Goal: Check status: Check status

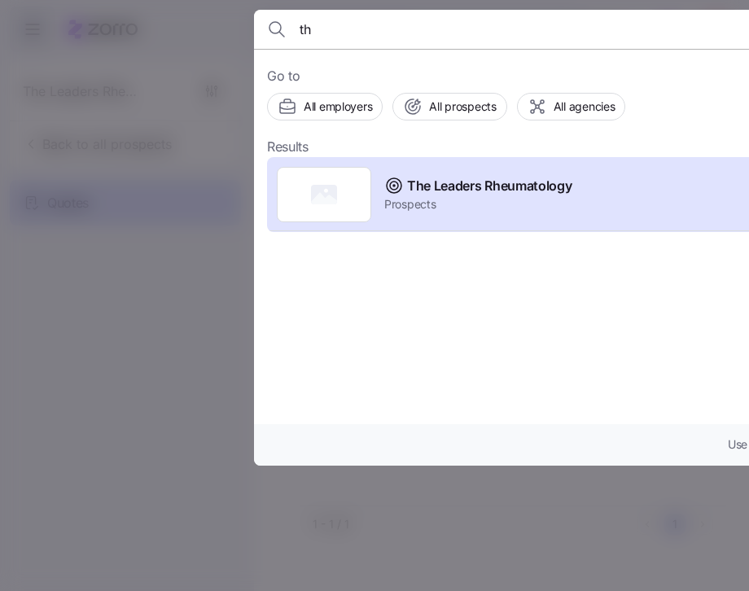
type input "t"
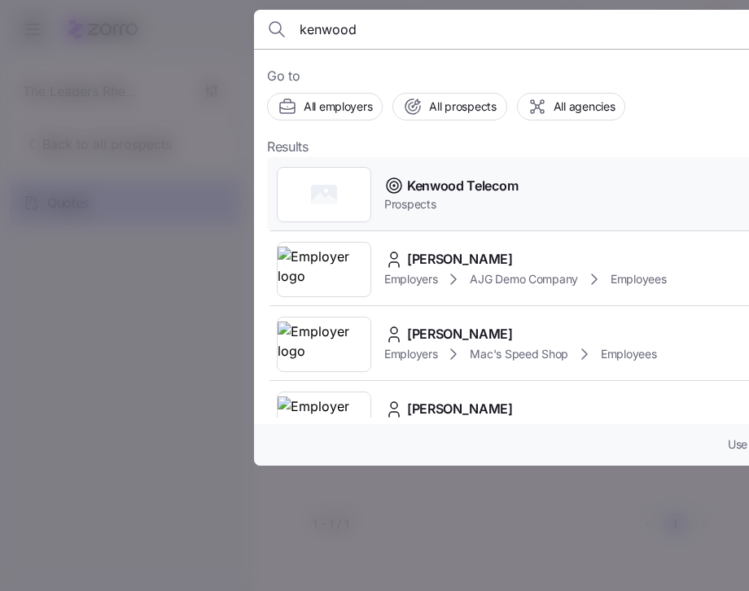
type input "kenwood"
click at [464, 181] on span "Kenwood Telecom" at bounding box center [462, 186] width 111 height 20
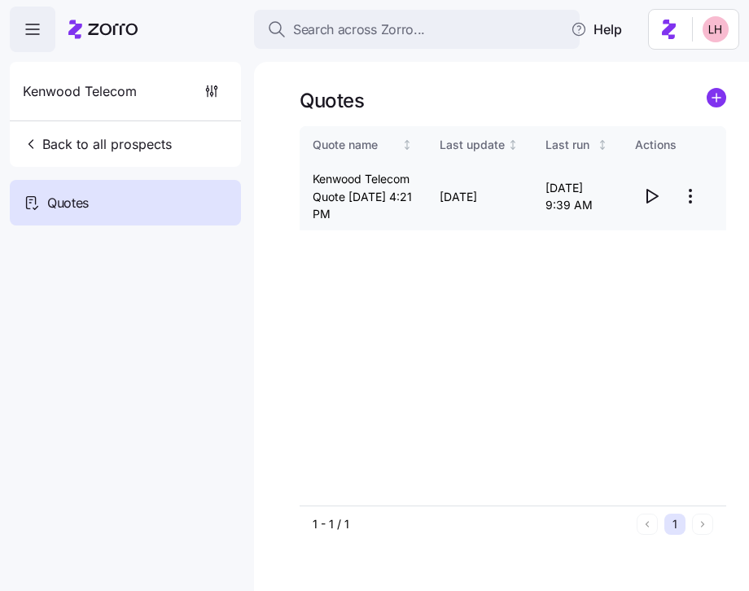
click at [652, 201] on icon "button" at bounding box center [651, 196] width 20 height 20
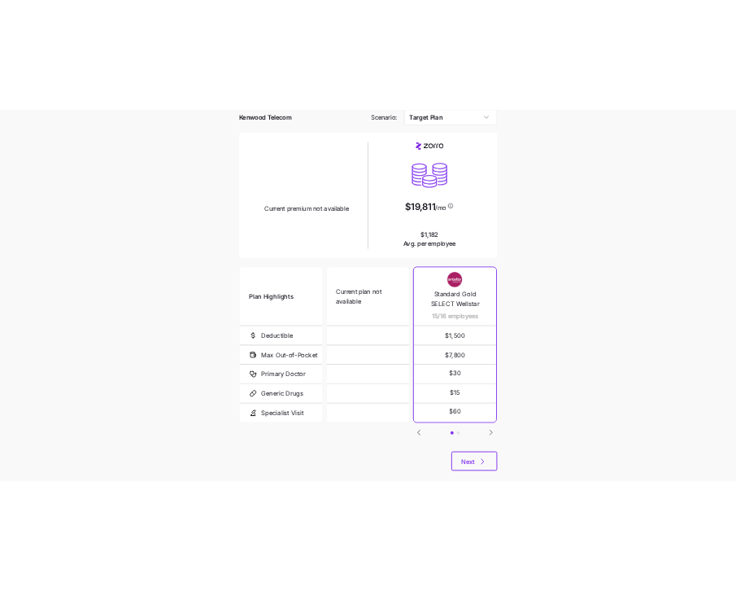
scroll to position [81, 0]
